Goal: Task Accomplishment & Management: Manage account settings

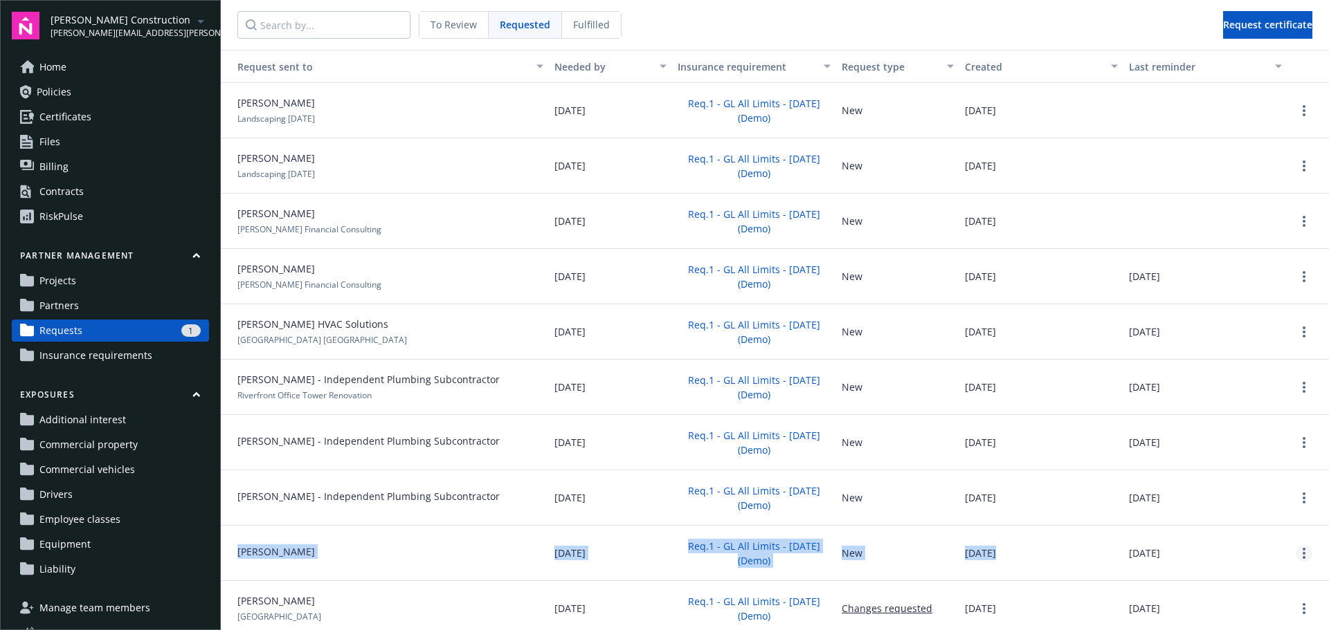
click at [1302, 552] on circle "more" at bounding box center [1303, 553] width 3 height 3
